Goal: Information Seeking & Learning: Compare options

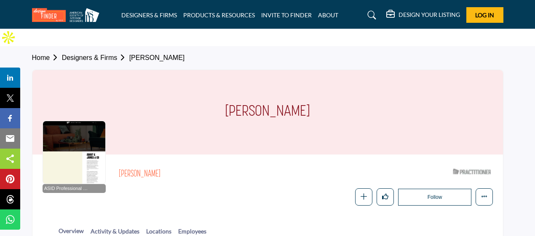
click at [199, 88] on div "Courtney Scott" at bounding box center [267, 112] width 471 height 84
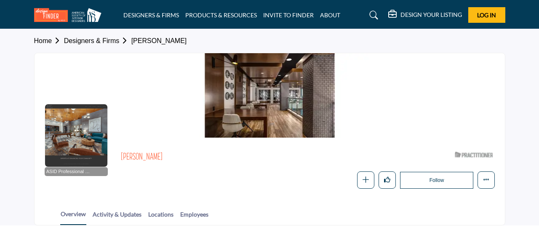
click at [312, 163] on div "[PERSON_NAME]" at bounding box center [284, 159] width 327 height 15
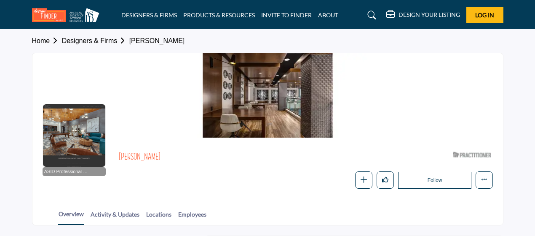
click at [275, 168] on div "Amy Schwab ASID Qualified Practitioner who validates work and experience to hol…" at bounding box center [306, 167] width 374 height 41
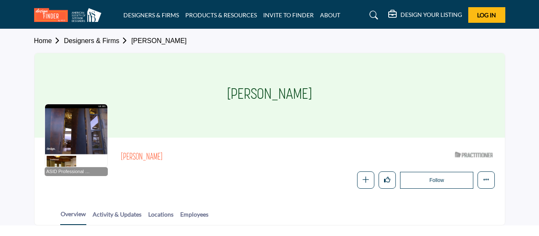
click at [288, 129] on h1 "Dixie Mazzi" at bounding box center [269, 95] width 85 height 84
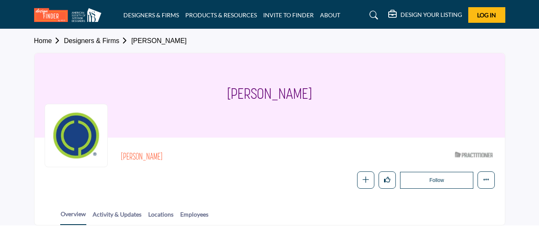
click at [330, 147] on div "Darla Dillon ASID Qualified Practitioner who validates work and experience to h…" at bounding box center [308, 156] width 374 height 19
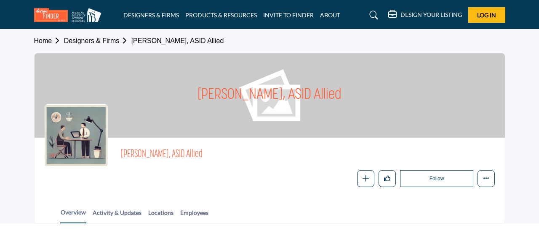
click at [426, 80] on div "Shanell Moore, ASID Allied" at bounding box center [270, 95] width 471 height 84
click at [442, 110] on div "Shanell Moore, ASID Allied" at bounding box center [270, 95] width 471 height 84
click at [404, 131] on div "Shanell Moore, ASID Allied" at bounding box center [270, 95] width 471 height 84
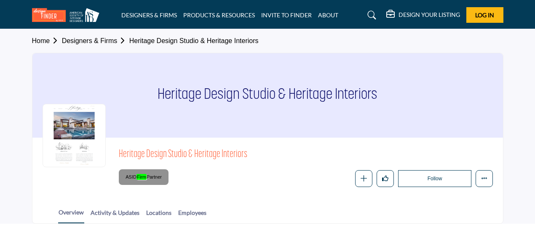
click at [304, 116] on h1 "Heritage Design Studio & Heritage Interiors" at bounding box center [268, 95] width 220 height 84
click at [394, 128] on div "Heritage Design Studio & Heritage Interiors" at bounding box center [267, 95] width 471 height 84
